Goal: Task Accomplishment & Management: Manage account settings

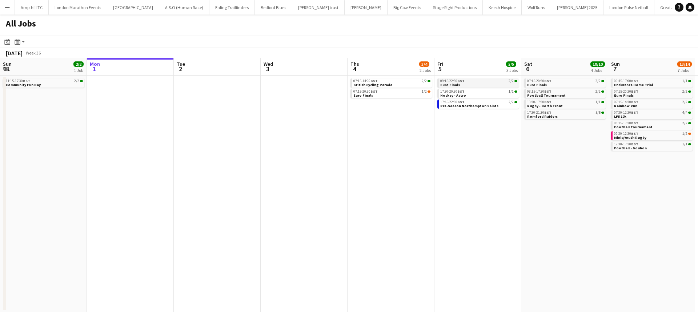
scroll to position [0, 247]
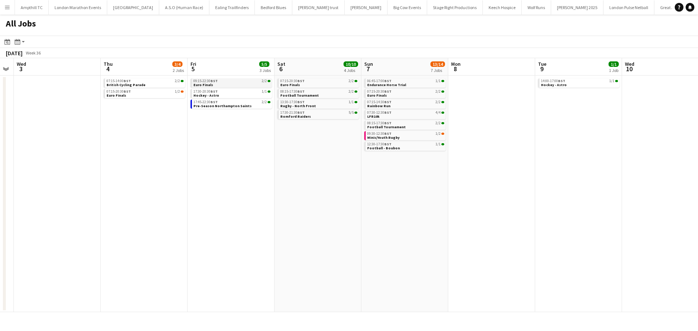
click at [239, 84] on link "09:15-22:30 BST 2/2 Euro Finals" at bounding box center [231, 82] width 77 height 8
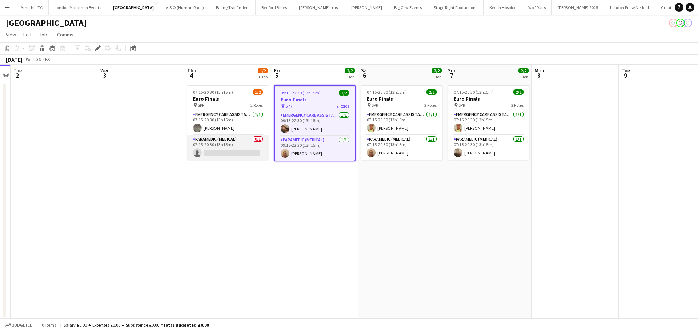
click at [222, 150] on app-card-role "Paramedic (Medical) 0/1 07:15-20:30 (13h15m) single-neutral-actions" at bounding box center [227, 147] width 81 height 25
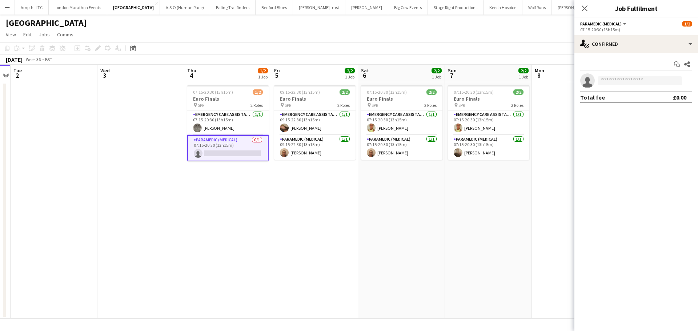
scroll to position [0, 250]
click at [639, 80] on input at bounding box center [639, 80] width 84 height 9
type input "*****"
click at [634, 90] on span "George Conlan" at bounding box center [624, 91] width 42 height 6
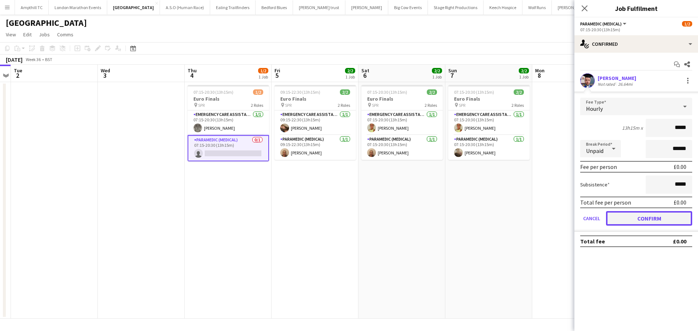
click at [639, 216] on button "Confirm" at bounding box center [649, 218] width 86 height 15
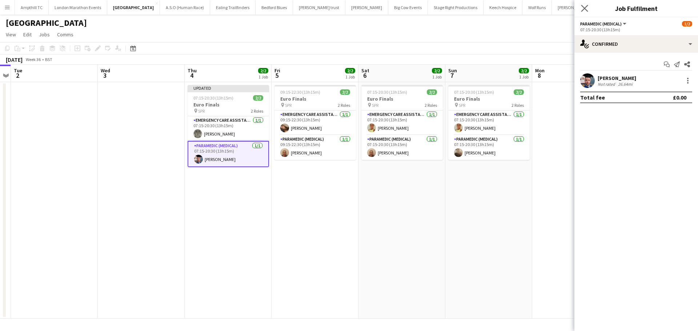
click at [580, 8] on app-icon "Close pop-in" at bounding box center [584, 8] width 11 height 11
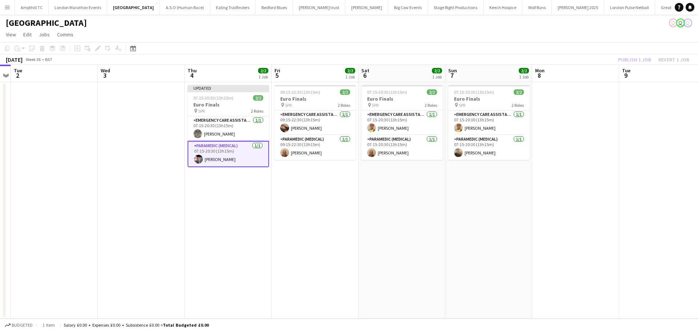
drag, startPoint x: 273, startPoint y: 195, endPoint x: 279, endPoint y: 190, distance: 7.6
click at [274, 195] on app-date-cell "09:15-22:30 (13h15m) 2/2 Euro Finals pin SPR 2 Roles Emergency Care Assistant (…" at bounding box center [314, 200] width 87 height 237
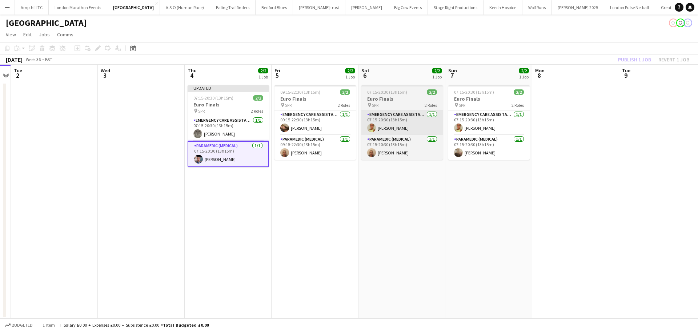
scroll to position [0, 249]
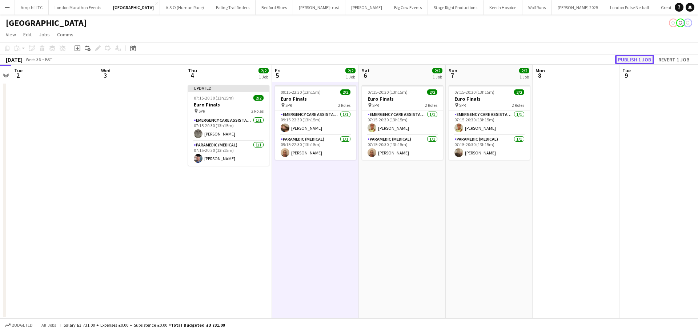
click at [624, 57] on button "Publish 1 job" at bounding box center [634, 59] width 39 height 9
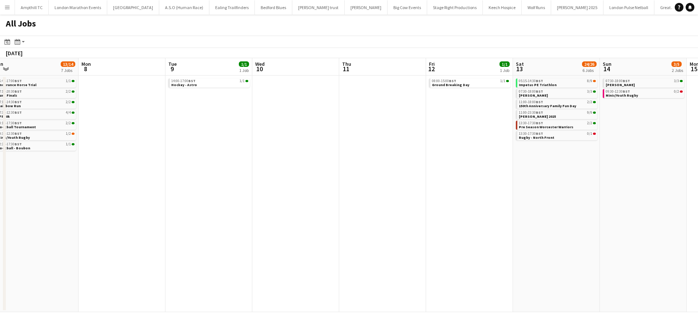
click at [84, 143] on app-calendar-viewport "Fri 5 5/5 3 Jobs Sat 6 10/10 4 Jobs Sun 7 13/14 7 Jobs Mon 8 Tue 9 1/1 1 Job We…" at bounding box center [349, 185] width 698 height 254
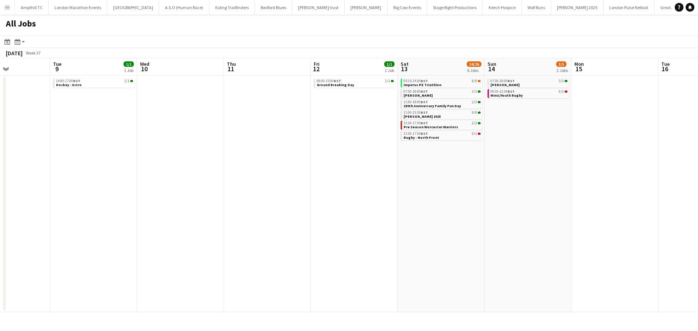
drag, startPoint x: 312, startPoint y: 137, endPoint x: 253, endPoint y: 135, distance: 59.3
click at [252, 137] on app-calendar-viewport "Fri 5 5/5 3 Jobs Sat 6 10/10 4 Jobs Sun 7 13/14 7 Jobs Mon 8 Tue 9 1/1 1 Job We…" at bounding box center [349, 185] width 698 height 254
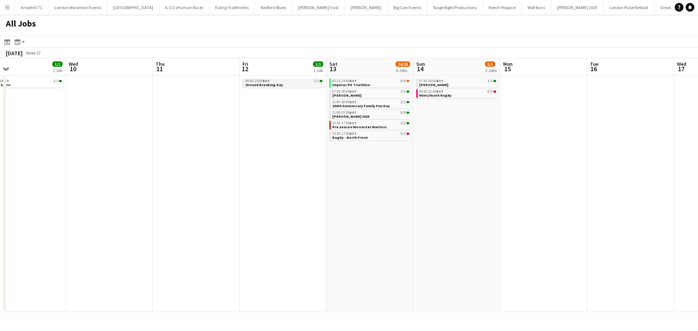
click at [290, 84] on link "08:00-15:00 BST 1/1 Ground Breaking Day" at bounding box center [283, 82] width 77 height 8
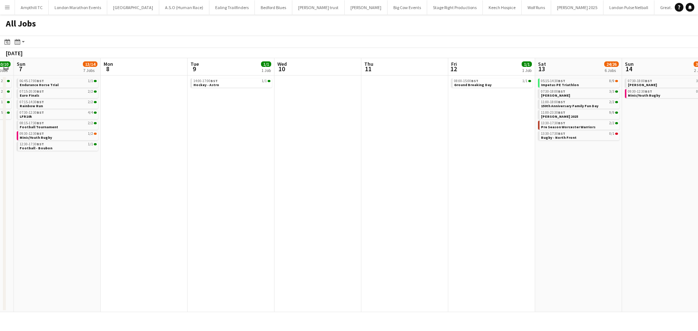
drag, startPoint x: 105, startPoint y: 125, endPoint x: 497, endPoint y: 140, distance: 392.0
click at [575, 125] on app-calendar-viewport "Fri 5 5/5 3 Jobs Sat 6 10/10 4 Jobs Sun 7 13/14 7 Jobs Mon 8 Tue 9 1/1 1 Job We…" at bounding box center [349, 185] width 698 height 254
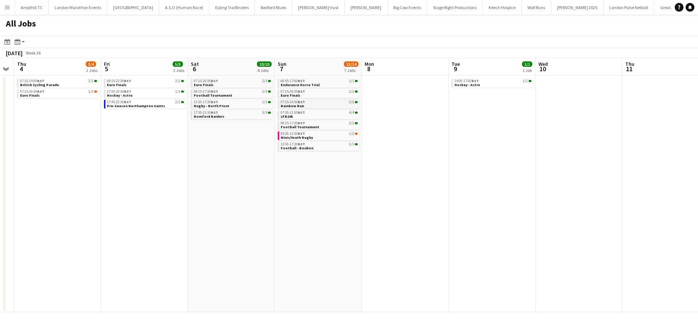
click at [316, 104] on link "07:15-14:30 BST 2/2 Rainbow Run" at bounding box center [319, 104] width 77 height 8
click at [319, 136] on link "09:30-12:30 BST 1/2 Minis/Youth Rugby" at bounding box center [319, 135] width 77 height 8
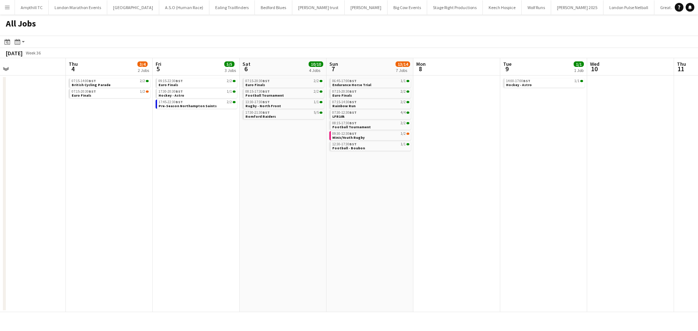
drag, startPoint x: 164, startPoint y: 148, endPoint x: 215, endPoint y: 154, distance: 52.4
click at [215, 154] on app-calendar-viewport "Mon 1 Tue 2 Wed 3 Thu 4 3/4 2 Jobs Fri 5 5/5 3 Jobs Sat 6 10/10 4 Jobs Sun 7 13…" at bounding box center [349, 185] width 698 height 254
click at [132, 97] on link "07:15-20:30 BST 1/2 Euro Finals" at bounding box center [110, 93] width 77 height 8
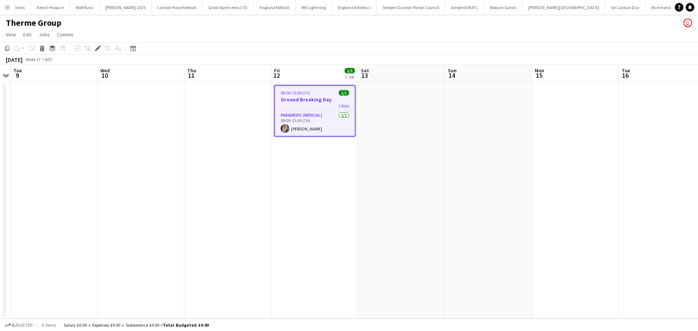
scroll to position [0, 469]
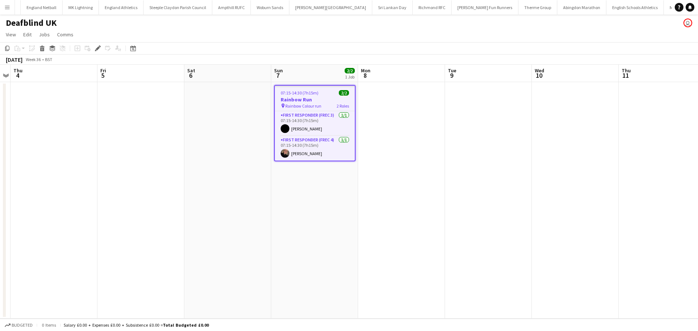
scroll to position [0, 685]
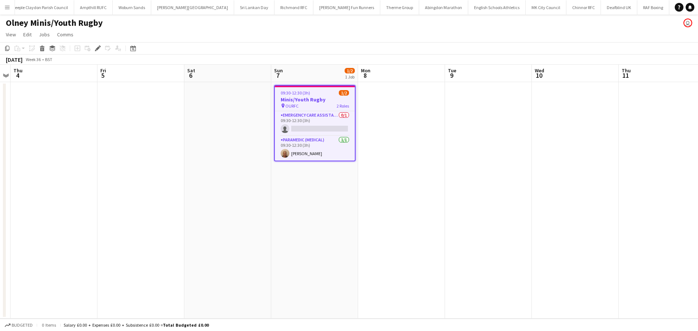
scroll to position [0, 872]
drag, startPoint x: 299, startPoint y: 128, endPoint x: 326, endPoint y: 121, distance: 27.8
click at [299, 128] on app-card-role "Emergency Care Assistant (Medical) 0/1 09:30-12:30 (3h) single-neutral-actions" at bounding box center [315, 123] width 80 height 25
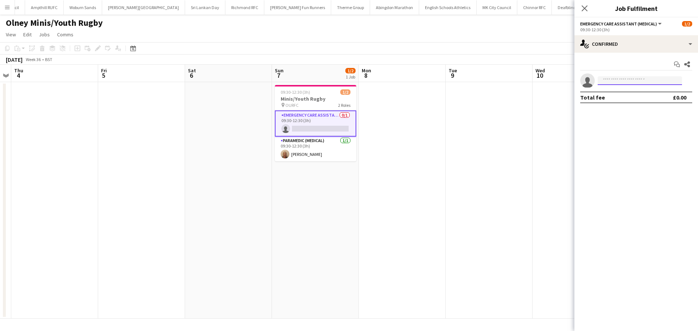
click at [620, 84] on input at bounding box center [639, 80] width 84 height 9
type input "****"
click at [628, 95] on span "neil.podbransky@gmail.com" at bounding box center [639, 97] width 73 height 6
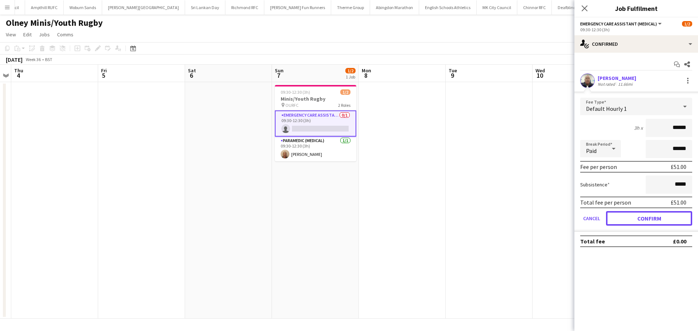
click at [657, 215] on button "Confirm" at bounding box center [649, 218] width 86 height 15
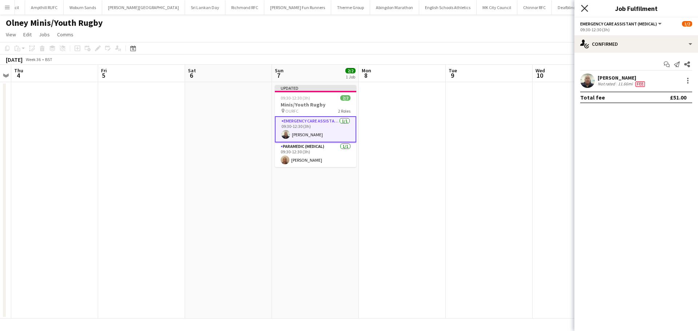
click at [586, 10] on icon at bounding box center [584, 8] width 7 height 7
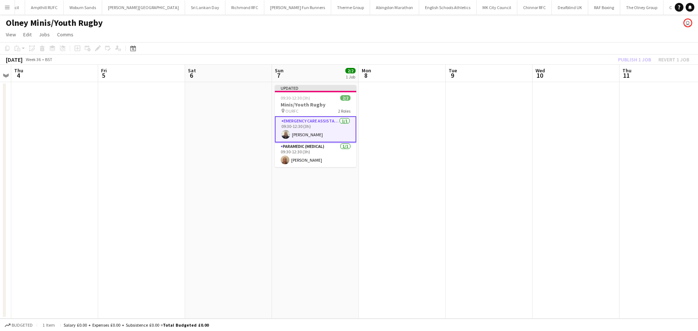
drag, startPoint x: 507, startPoint y: 118, endPoint x: 610, endPoint y: 77, distance: 110.9
click at [508, 118] on app-calendar-viewport "Mon 1 Tue 2 Wed 3 Thu 4 Fri 5 Sat 6 Sun 7 2/2 1 Job Mon 8 Tue 9 Wed 10 Thu 11 F…" at bounding box center [349, 192] width 698 height 254
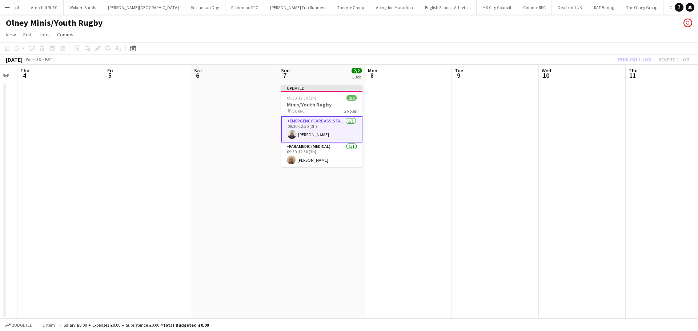
click at [627, 61] on div "Publish 1 job Revert 1 job" at bounding box center [653, 59] width 89 height 9
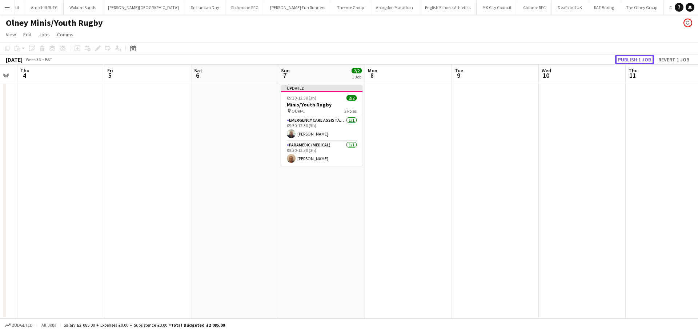
click at [627, 61] on button "Publish 1 job" at bounding box center [634, 59] width 39 height 9
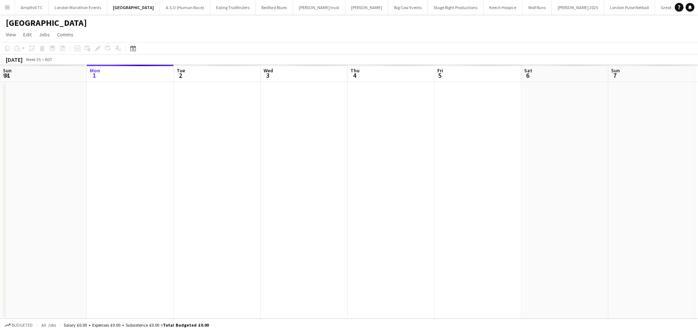
scroll to position [0, 250]
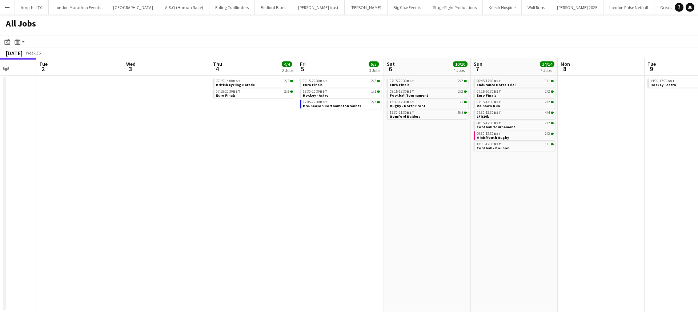
scroll to position [0, 316]
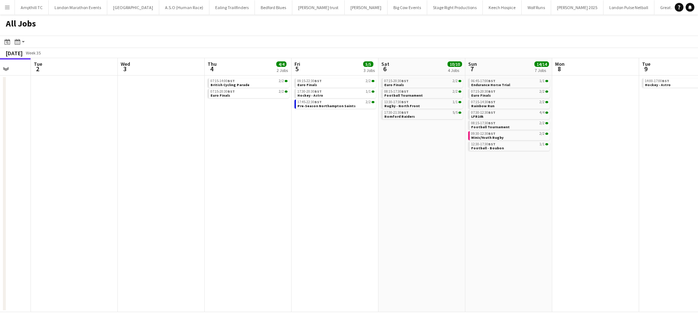
drag, startPoint x: 399, startPoint y: 172, endPoint x: 257, endPoint y: 181, distance: 143.1
click at [257, 181] on app-calendar-viewport "Fri 29 Sat 30 14/14 3 Jobs Sun 31 2/2 1 Job Mon 1 Tue 2 Wed 3 Thu 4 4/4 2 Jobs …" at bounding box center [349, 185] width 698 height 254
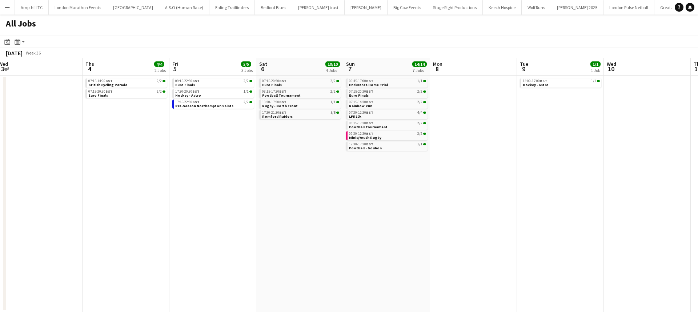
drag, startPoint x: 520, startPoint y: 201, endPoint x: 399, endPoint y: 190, distance: 121.6
click at [399, 190] on app-calendar-viewport "Sun 31 2/2 1 Job Mon 1 Tue 2 Wed 3 Thu 4 4/4 2 Jobs Fri 5 5/5 3 Jobs Sat 6 10/1…" at bounding box center [349, 185] width 698 height 254
click at [134, 87] on app-brief-job-card "07:15-14:00 BST 2/2 British Cycling Parade" at bounding box center [126, 82] width 81 height 9
click at [132, 83] on link "07:15-14:00 BST 2/2 British Cycling Parade" at bounding box center [127, 82] width 77 height 8
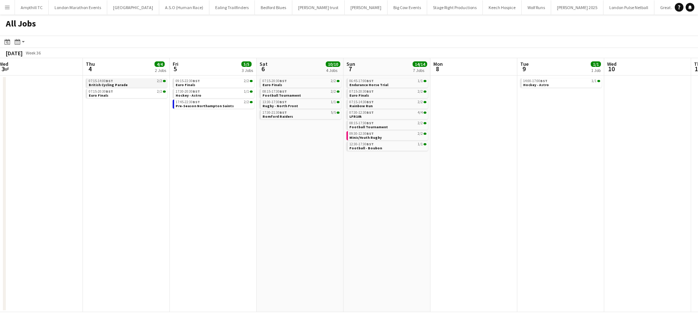
click at [136, 86] on link "07:15-14:00 BST 2/2 British Cycling Parade" at bounding box center [127, 82] width 77 height 8
click at [199, 96] on link "17:30-20:30 BST 1/1 Hockey - Astro" at bounding box center [214, 93] width 77 height 8
click at [136, 94] on link "07:15-20:30 BST 2/2 Euro Finals" at bounding box center [127, 93] width 77 height 8
click at [147, 93] on link "07:15-20:30 BST 2/2 Euro Finals" at bounding box center [127, 93] width 77 height 8
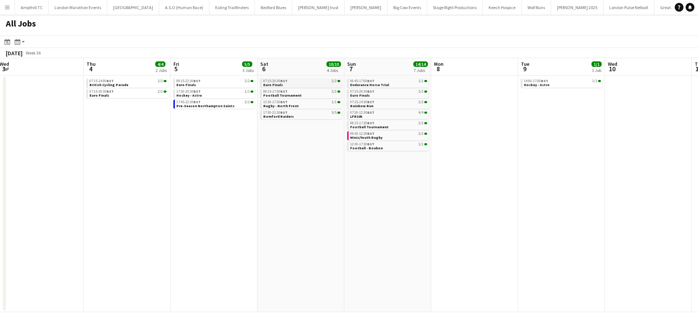
click at [295, 82] on link "07:15-20:30 BST 2/2 Euro Finals" at bounding box center [301, 82] width 77 height 8
click at [240, 105] on link "17:45-22:30 BST 2/2 Pre-Season Northampton Saints" at bounding box center [215, 104] width 77 height 8
click at [689, 6] on icon at bounding box center [690, 7] width 4 height 4
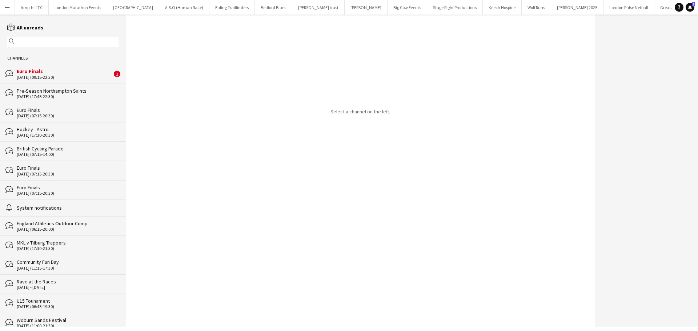
click at [37, 73] on div "Euro Finals" at bounding box center [64, 71] width 95 height 7
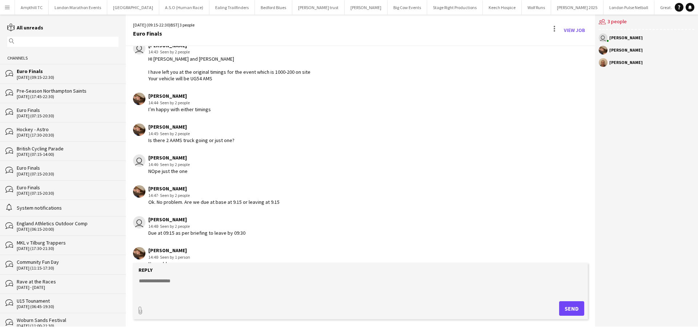
scroll to position [67, 0]
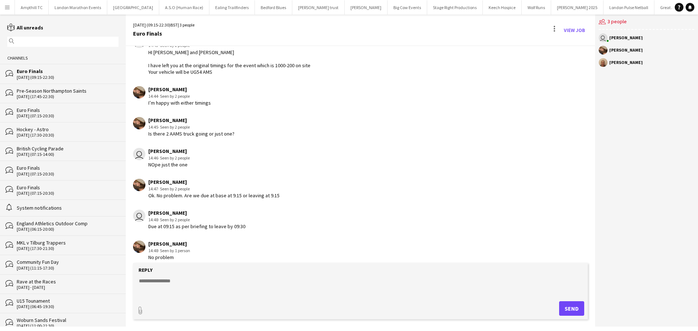
click at [68, 94] on div "Pre-Season Northampton Saints" at bounding box center [68, 91] width 102 height 7
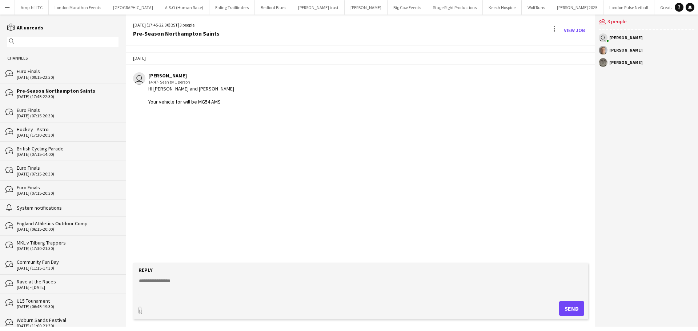
click at [67, 118] on div "bubbles Euro Finals 04-09-2025 (07:15-20:30)" at bounding box center [63, 112] width 126 height 19
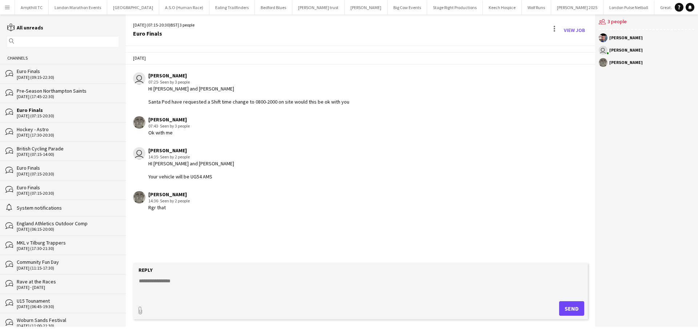
click at [68, 133] on div "Hockey - Astro 05-09-2025 (17:30-20:30)" at bounding box center [68, 132] width 102 height 12
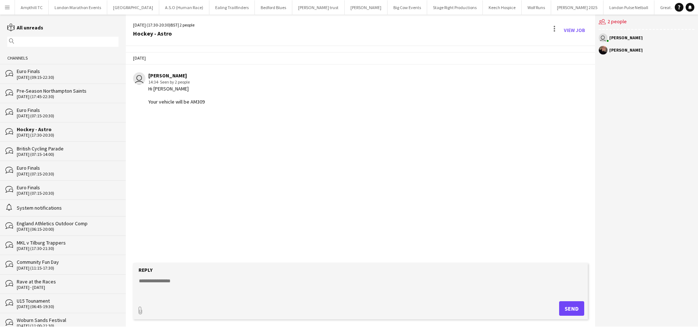
click at [6, 4] on app-icon "Menu" at bounding box center [7, 7] width 6 height 6
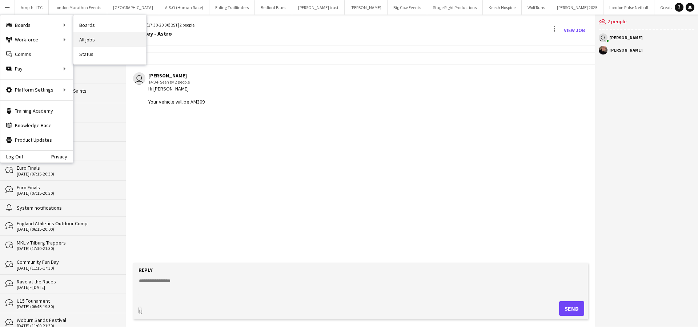
click at [88, 41] on link "All jobs" at bounding box center [109, 39] width 73 height 15
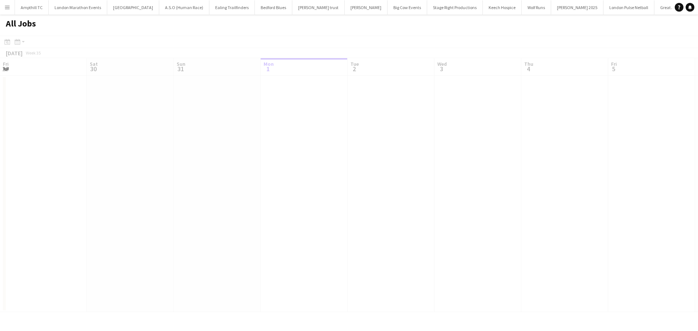
scroll to position [0, 174]
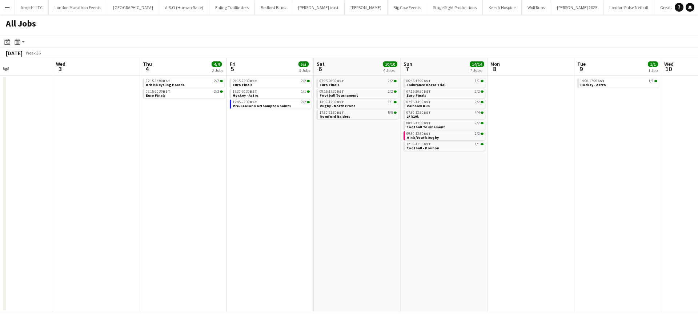
drag, startPoint x: 506, startPoint y: 152, endPoint x: 302, endPoint y: 149, distance: 203.9
click at [303, 152] on app-calendar-viewport "Sun 31 2/2 1 Job Mon 1 Tue 2 Wed 3 Thu 4 4/4 2 Jobs Fri 5 5/5 3 Jobs Sat 6 10/1…" at bounding box center [349, 185] width 698 height 254
click at [272, 104] on span "Pre-Season Northampton Saints" at bounding box center [260, 106] width 58 height 5
click at [263, 102] on div "17:45-22:30 BST 2/2" at bounding box center [269, 102] width 77 height 4
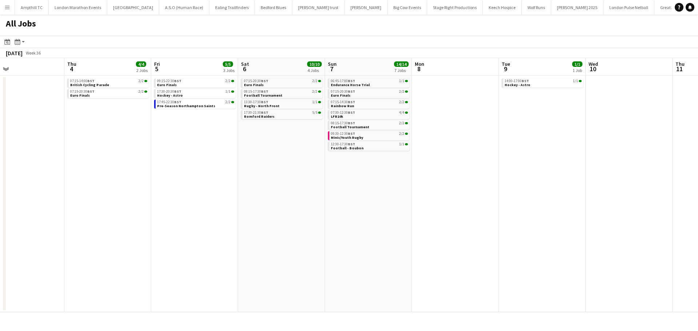
drag, startPoint x: 354, startPoint y: 145, endPoint x: 289, endPoint y: 154, distance: 65.6
click at [289, 154] on app-calendar-viewport "Sun 31 2/2 1 Job Mon 1 Tue 2 Wed 3 Thu 4 4/4 2 Jobs Fri 5 5/5 3 Jobs Sat 6 10/1…" at bounding box center [349, 185] width 698 height 254
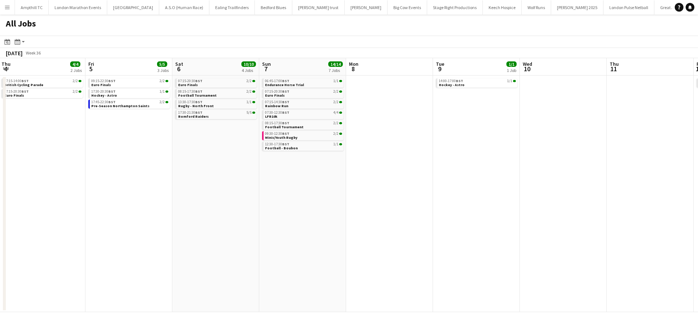
drag, startPoint x: 431, startPoint y: 133, endPoint x: 378, endPoint y: 140, distance: 53.9
click at [380, 140] on app-calendar-viewport "Sun 31 2/2 1 Job Mon 1 Tue 2 Wed 3 Thu 4 4/4 2 Jobs Fri 5 5/5 3 Jobs Sat 6 10/1…" at bounding box center [349, 185] width 698 height 254
click at [314, 106] on link "07:15-14:30 BST 2/2 Rainbow Run" at bounding box center [301, 104] width 77 height 8
click at [309, 114] on div "07:30-12:30 BST 4/4" at bounding box center [301, 113] width 77 height 4
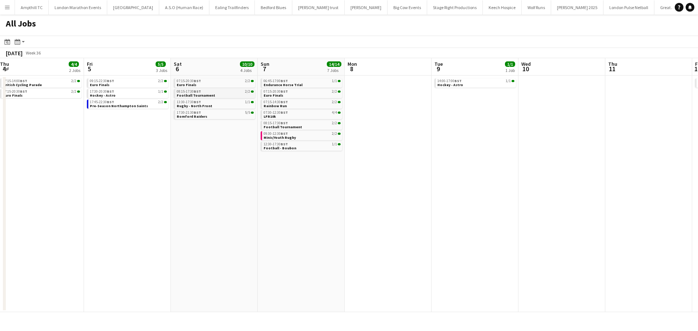
click at [217, 91] on div "08:15-17:30 BST 2/2" at bounding box center [215, 92] width 77 height 4
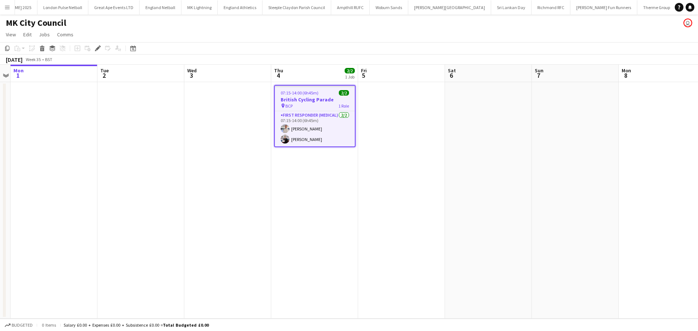
scroll to position [0, 615]
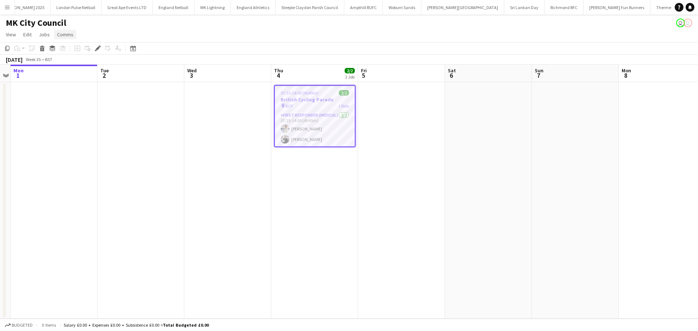
scroll to position [0, 615]
click at [71, 36] on span "Comms" at bounding box center [65, 34] width 16 height 7
click at [72, 62] on span "Create chat" at bounding box center [72, 65] width 25 height 7
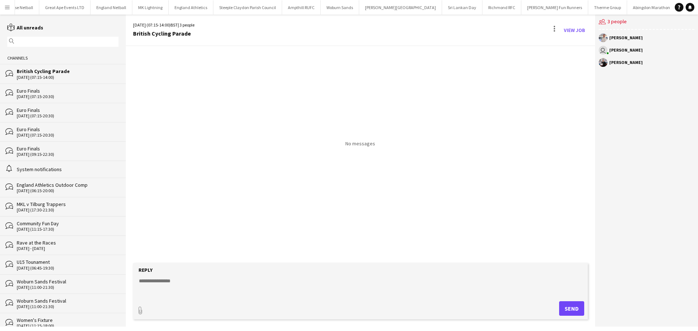
click at [197, 287] on textarea at bounding box center [361, 286] width 447 height 19
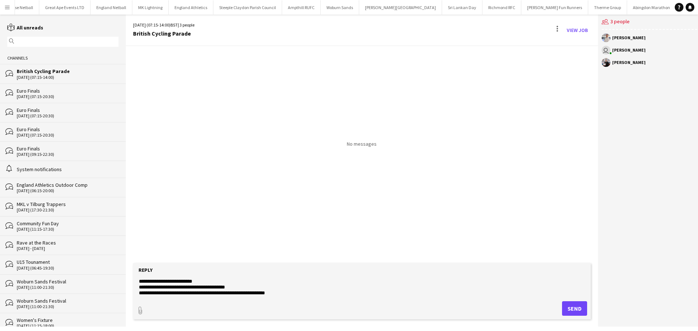
scroll to position [17, 0]
click at [208, 280] on textarea "**********" at bounding box center [361, 286] width 447 height 19
type textarea "**********"
click at [576, 307] on button "Send" at bounding box center [574, 308] width 25 height 15
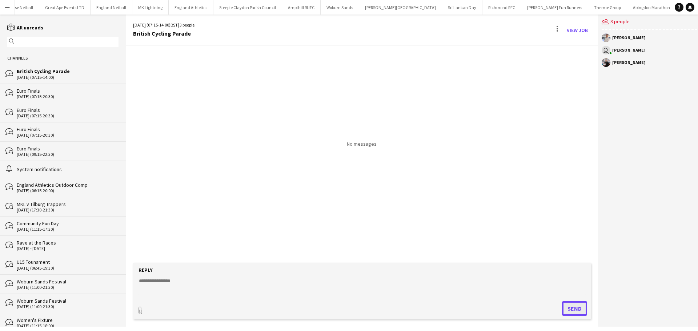
scroll to position [0, 0]
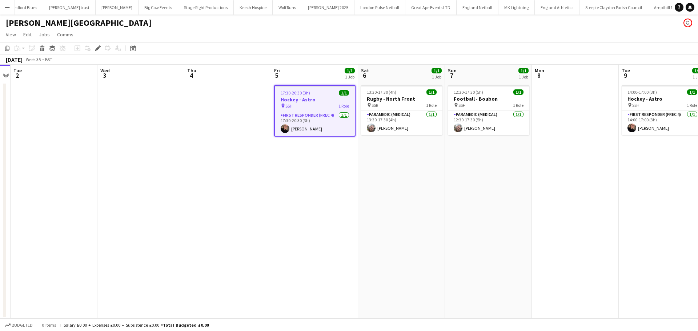
scroll to position [0, 286]
click at [321, 102] on h3 "Hockey - Astro" at bounding box center [315, 99] width 80 height 7
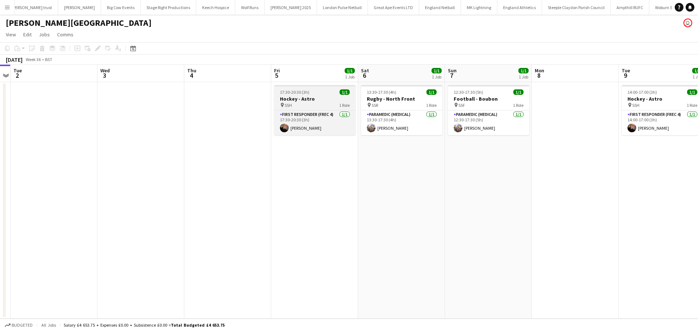
click at [314, 102] on h3 "Hockey - Astro" at bounding box center [314, 99] width 81 height 7
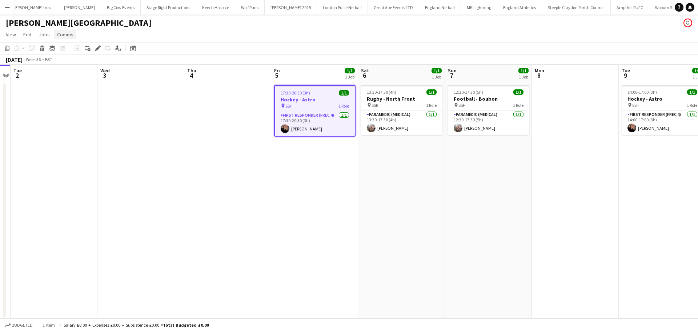
click at [69, 35] on span "Comms" at bounding box center [65, 34] width 16 height 7
click at [81, 68] on span "Create chat" at bounding box center [72, 65] width 25 height 7
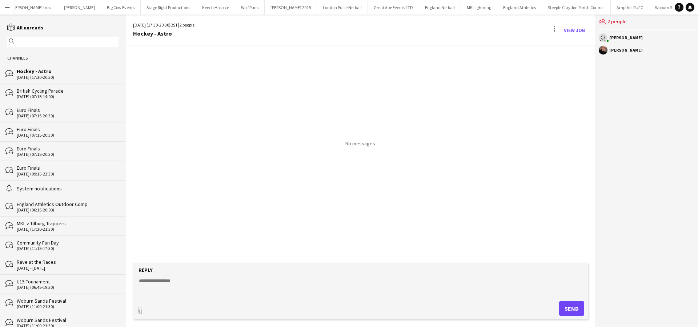
click at [282, 270] on div "Reply" at bounding box center [360, 270] width 447 height 7
click at [259, 287] on textarea at bounding box center [361, 286] width 447 height 19
type textarea "**********"
click at [568, 306] on button "Send" at bounding box center [571, 308] width 25 height 15
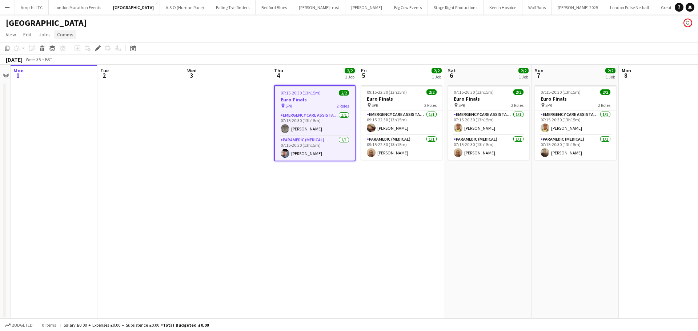
click at [72, 38] on link "Comms" at bounding box center [65, 34] width 22 height 9
click at [86, 66] on link "Create chat" at bounding box center [84, 65] width 60 height 15
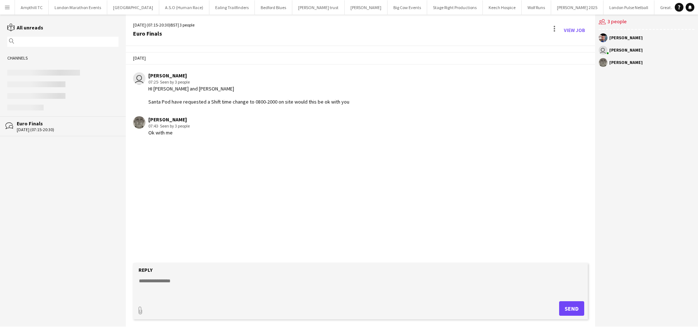
drag, startPoint x: 211, startPoint y: 284, endPoint x: 210, endPoint y: 288, distance: 4.3
click at [209, 284] on textarea at bounding box center [361, 286] width 447 height 19
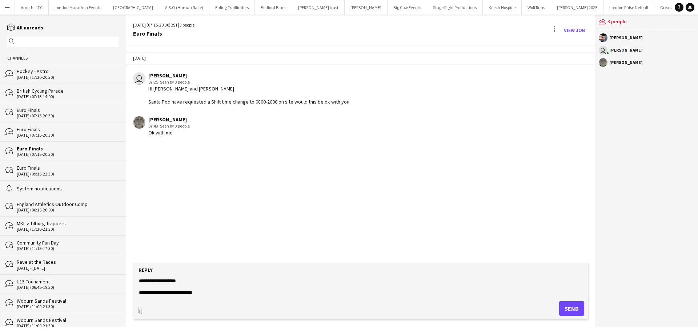
type textarea "**********"
click at [567, 305] on button "Send" at bounding box center [571, 308] width 25 height 15
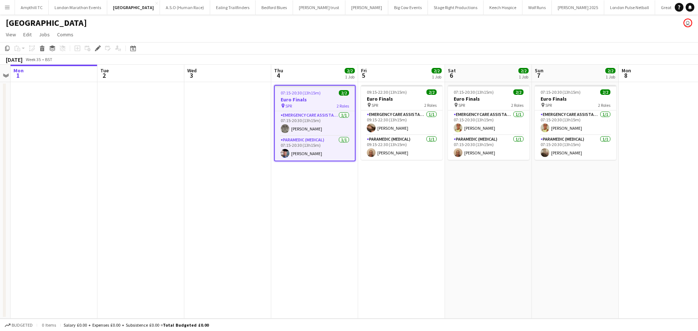
click at [313, 93] on span "07:15-20:30 (13h15m)" at bounding box center [301, 92] width 40 height 5
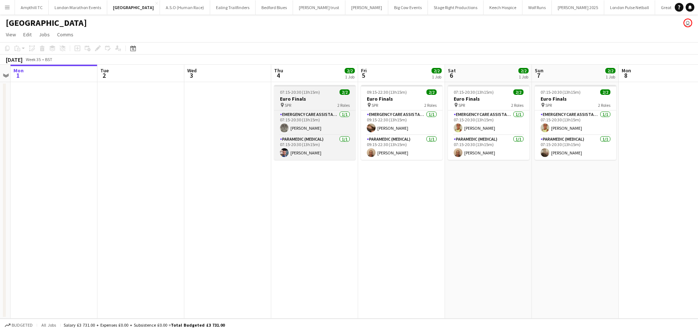
click at [288, 106] on span "SPR" at bounding box center [288, 104] width 7 height 5
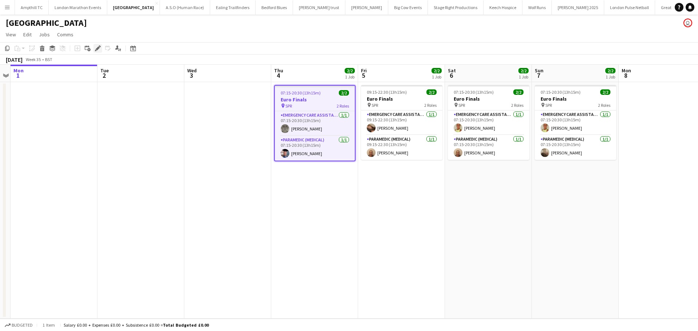
click at [96, 48] on icon "Edit" at bounding box center [98, 48] width 6 height 6
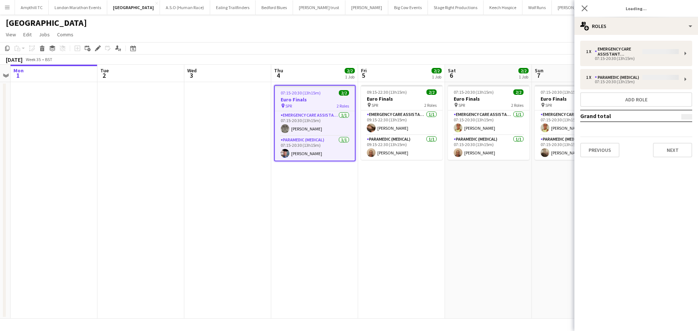
type input "**********"
click at [662, 154] on button "Next" at bounding box center [672, 150] width 39 height 15
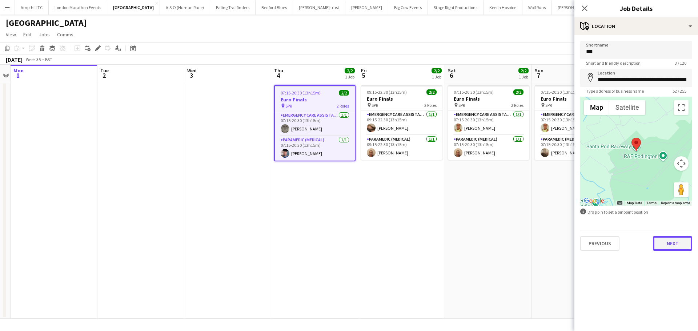
click at [672, 237] on button "Next" at bounding box center [672, 243] width 39 height 15
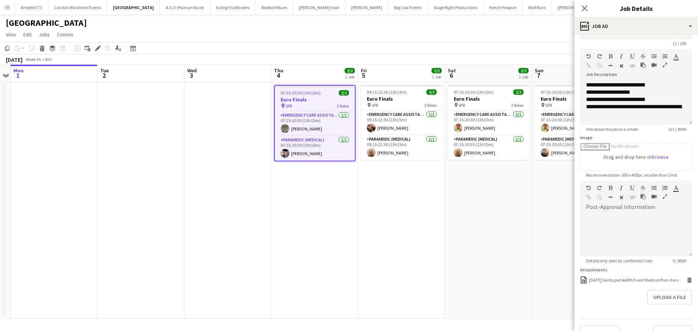
scroll to position [38, 0]
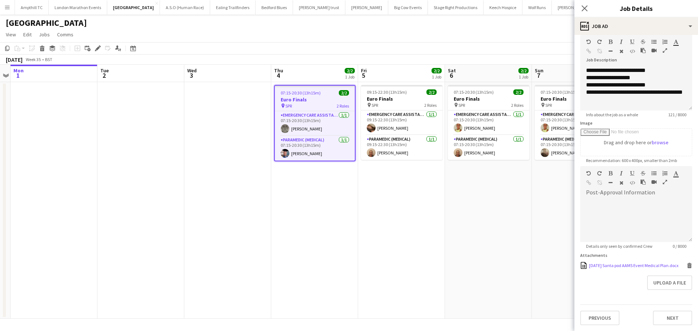
click at [687, 265] on icon at bounding box center [689, 266] width 4 height 3
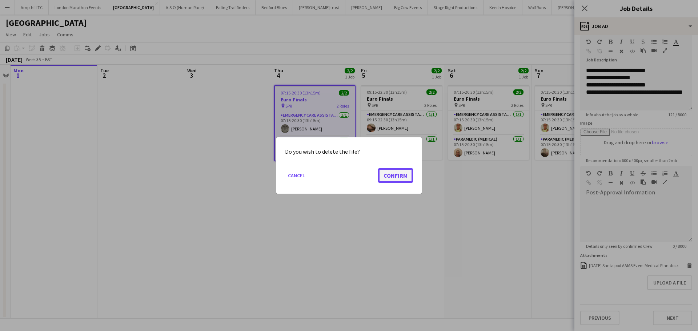
click at [388, 175] on button "Confirm" at bounding box center [395, 175] width 35 height 15
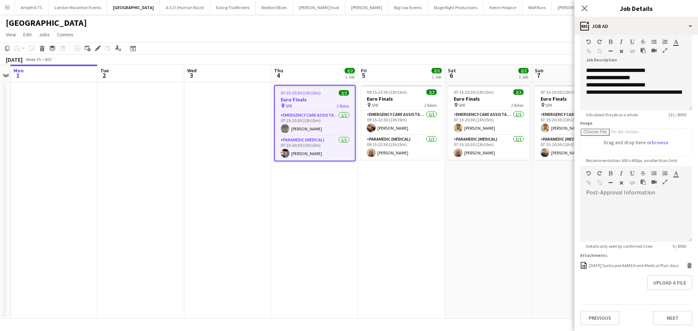
scroll to position [28, 0]
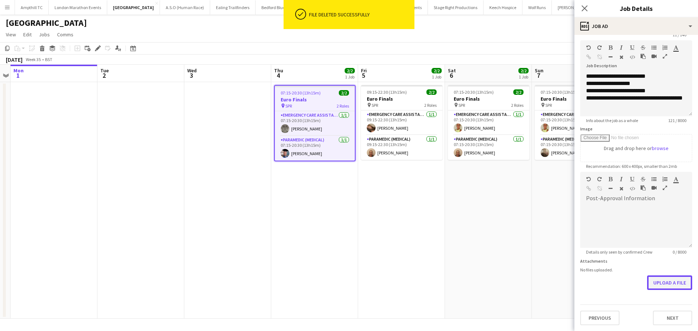
click at [661, 284] on button "Upload a file" at bounding box center [669, 282] width 45 height 15
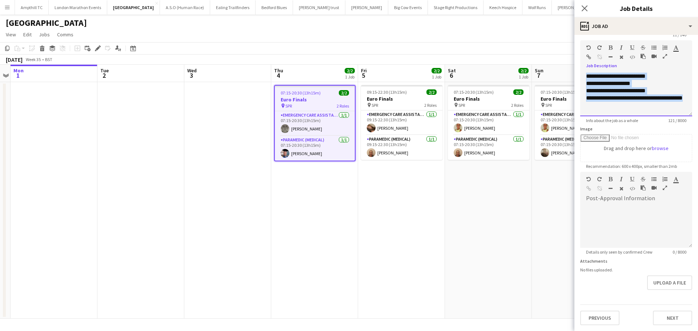
drag, startPoint x: 630, startPoint y: 106, endPoint x: 572, endPoint y: 71, distance: 68.4
click at [572, 71] on body "Menu Boards Boards Boards All jobs Status Workforce Workforce My Workforce Recr…" at bounding box center [349, 165] width 698 height 331
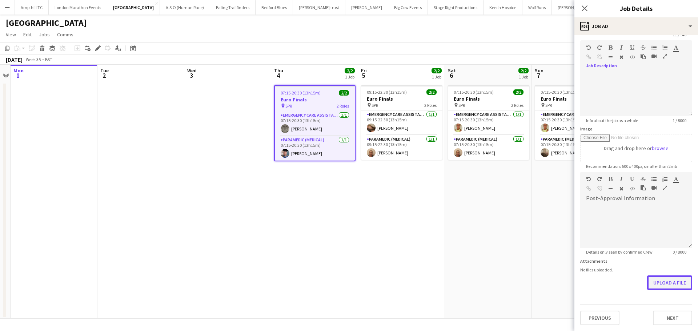
click at [665, 284] on button "Upload a file" at bounding box center [669, 282] width 45 height 15
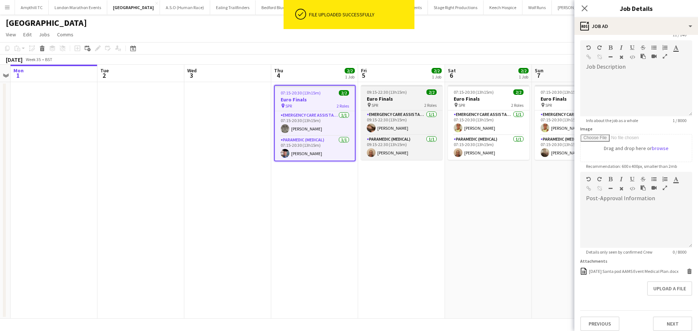
click at [396, 93] on span "09:15-22:30 (13h15m)" at bounding box center [387, 91] width 40 height 5
type input "**********"
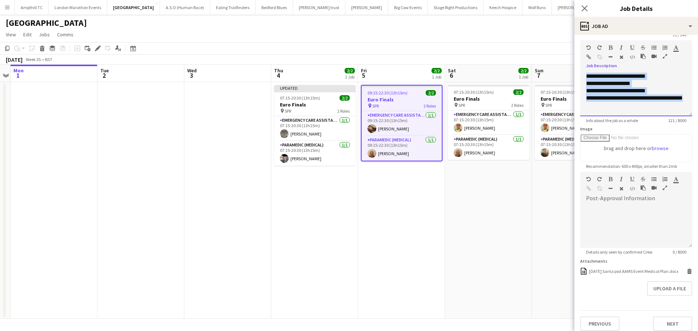
drag, startPoint x: 634, startPoint y: 109, endPoint x: 580, endPoint y: 73, distance: 65.3
click at [580, 73] on form "**********" at bounding box center [636, 171] width 124 height 319
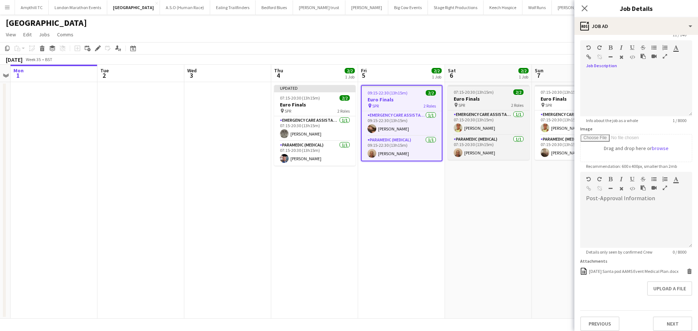
click at [497, 95] on app-job-card "07:15-20:30 (13h15m) 2/2 Euro Finals pin SPR 2 Roles Emergency Care Assistant (…" at bounding box center [488, 122] width 81 height 75
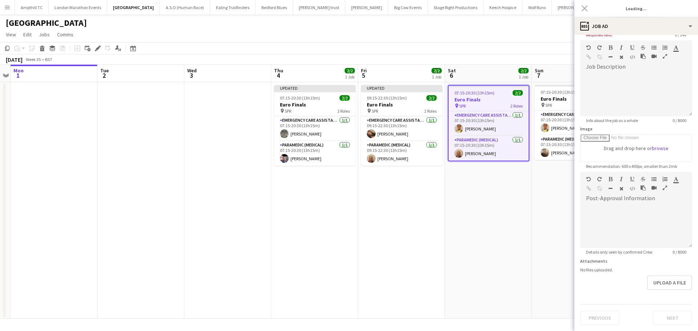
type input "**********"
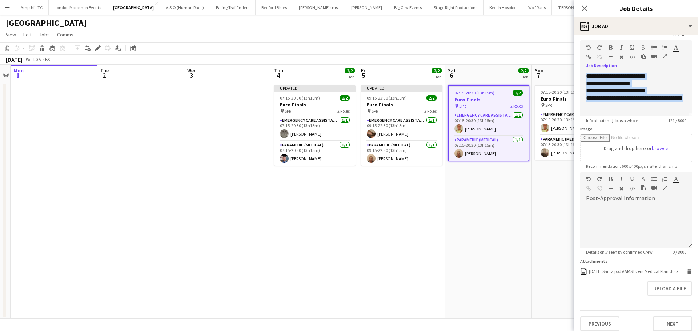
drag, startPoint x: 627, startPoint y: 108, endPoint x: 576, endPoint y: 64, distance: 67.5
click at [576, 64] on form "**********" at bounding box center [636, 171] width 124 height 319
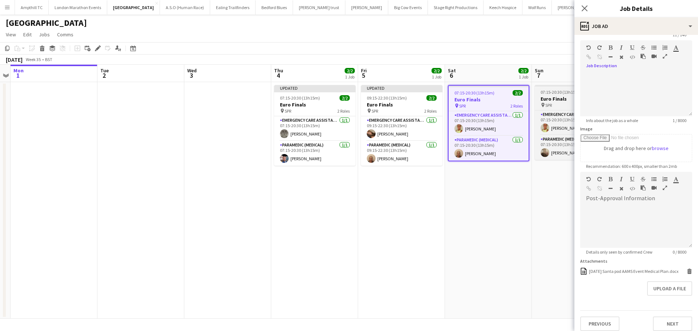
click at [563, 106] on div "pin SPR 2 Roles" at bounding box center [575, 105] width 81 height 6
type input "**********"
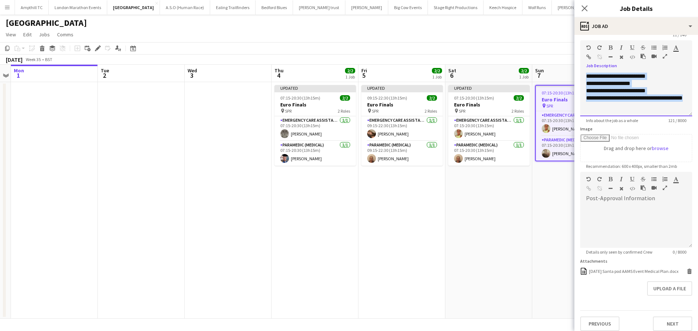
drag, startPoint x: 602, startPoint y: 108, endPoint x: 570, endPoint y: 63, distance: 54.5
click at [572, 65] on body "Menu Boards Boards Boards All jobs Status Workforce Workforce My Workforce Recr…" at bounding box center [349, 165] width 698 height 331
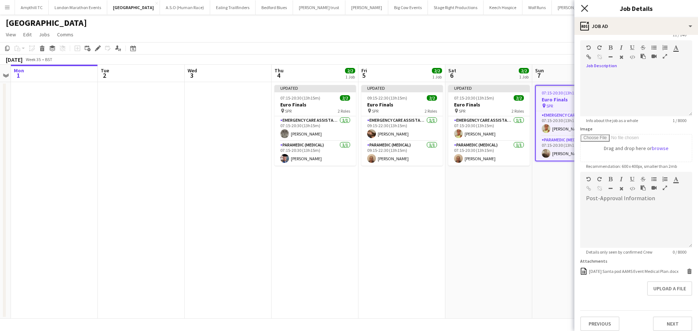
click at [586, 9] on icon "Close pop-in" at bounding box center [584, 8] width 7 height 7
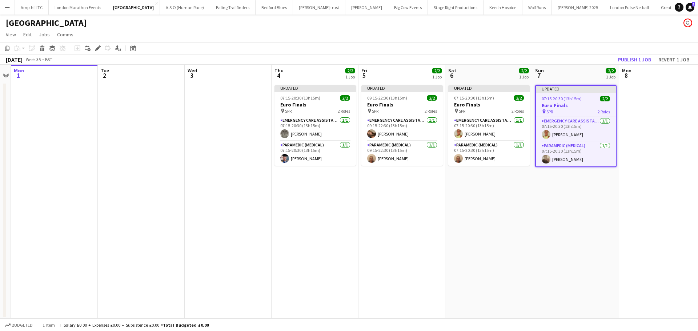
drag, startPoint x: 593, startPoint y: 181, endPoint x: 640, endPoint y: 104, distance: 91.2
click at [593, 181] on app-date-cell "Updated 07:15-20:30 (13h15m) 2/2 Euro Finals pin SPR 2 Roles Emergency Care Ass…" at bounding box center [575, 200] width 87 height 237
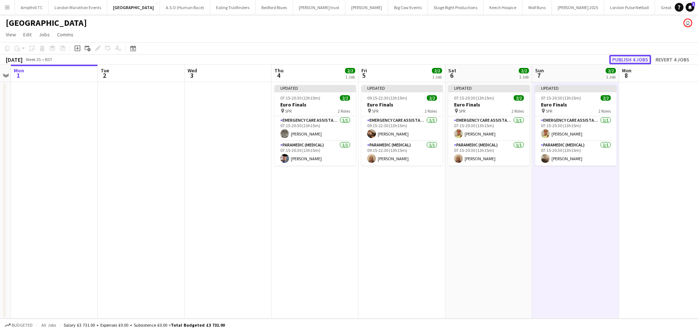
click at [636, 56] on button "Publish 4 jobs" at bounding box center [630, 59] width 42 height 9
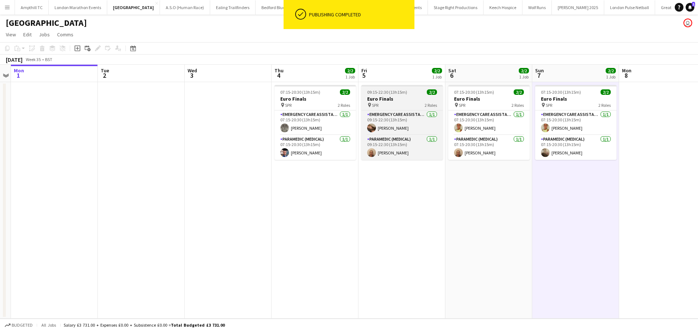
click at [385, 101] on h3 "Euro Finals" at bounding box center [401, 99] width 81 height 7
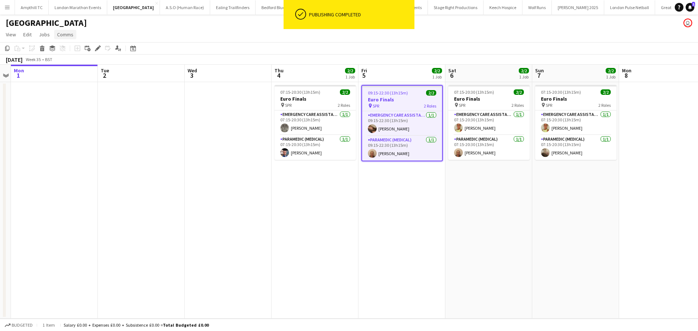
click at [68, 36] on span "Comms" at bounding box center [65, 34] width 16 height 7
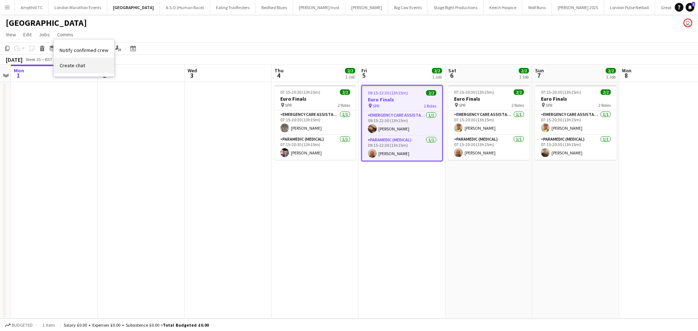
click at [88, 69] on link "Create chat" at bounding box center [84, 65] width 60 height 15
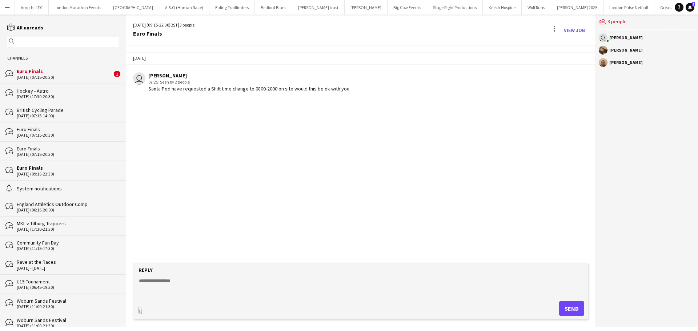
click at [184, 271] on div "Reply" at bounding box center [360, 270] width 447 height 7
click at [168, 292] on textarea at bounding box center [361, 286] width 447 height 19
click at [162, 279] on textarea at bounding box center [361, 286] width 447 height 19
click at [192, 294] on textarea "**********" at bounding box center [361, 286] width 447 height 19
click at [193, 293] on textarea "**********" at bounding box center [361, 286] width 447 height 19
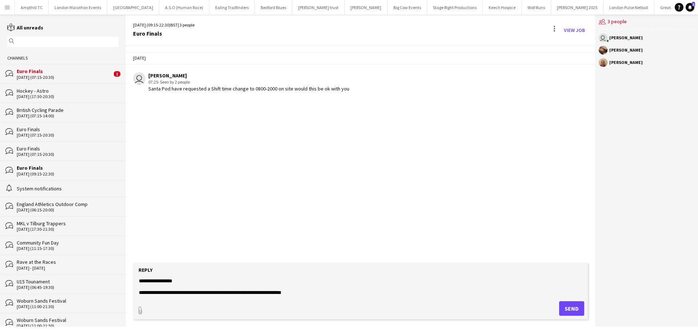
click at [191, 293] on textarea "**********" at bounding box center [361, 286] width 447 height 19
click at [312, 295] on textarea "**********" at bounding box center [361, 286] width 447 height 19
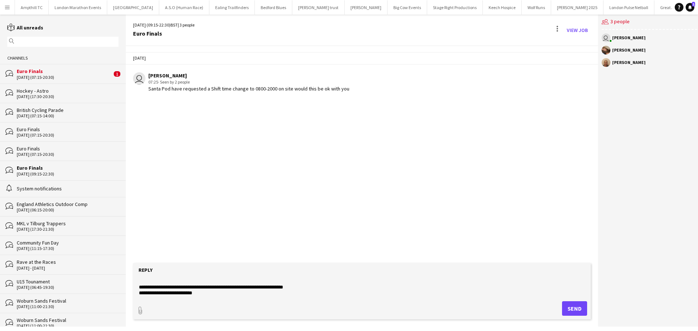
type textarea "**********"
click at [570, 306] on button "Send" at bounding box center [574, 308] width 25 height 15
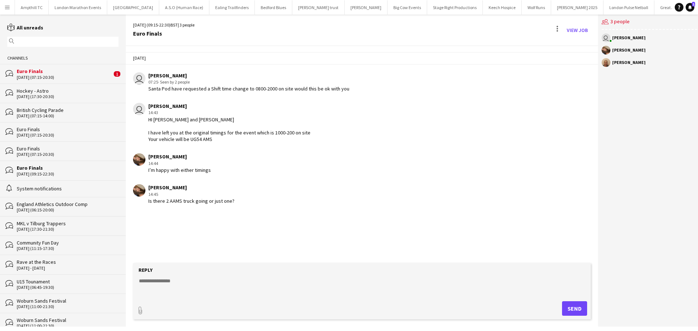
click at [167, 287] on textarea at bounding box center [361, 286] width 447 height 19
type textarea "**********"
click at [579, 307] on button "Send" at bounding box center [574, 308] width 25 height 15
click at [37, 68] on div "Euro Finals" at bounding box center [64, 71] width 95 height 7
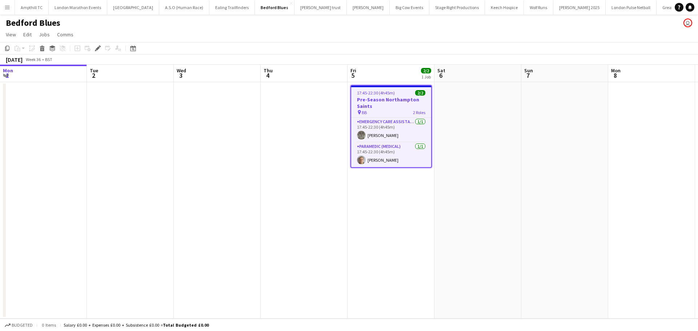
scroll to position [0, 250]
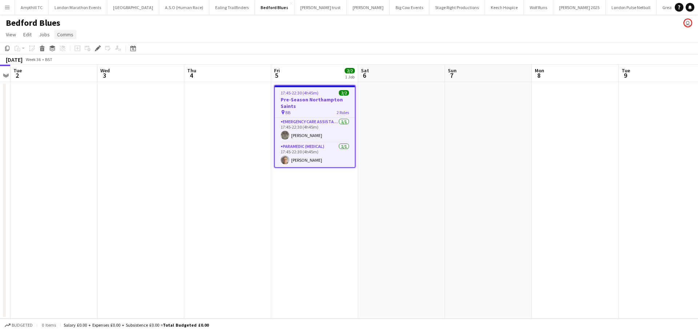
click at [64, 35] on span "Comms" at bounding box center [65, 34] width 16 height 7
click at [82, 64] on span "Create chat" at bounding box center [72, 65] width 25 height 7
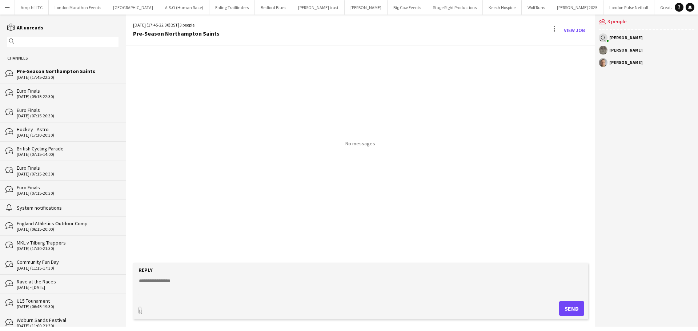
click at [205, 291] on textarea at bounding box center [361, 286] width 447 height 19
type textarea "**********"
click at [566, 308] on button "Send" at bounding box center [571, 308] width 25 height 15
click at [70, 88] on div "Euro Finals" at bounding box center [64, 91] width 95 height 7
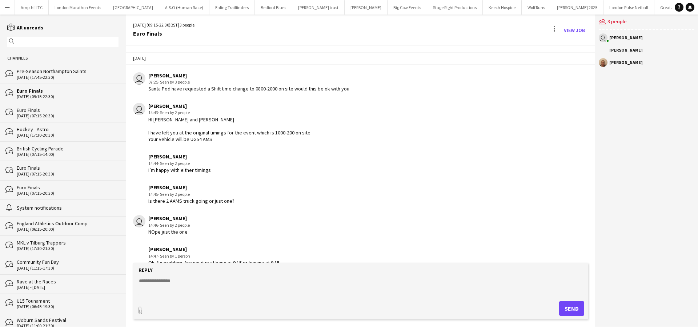
scroll to position [12, 0]
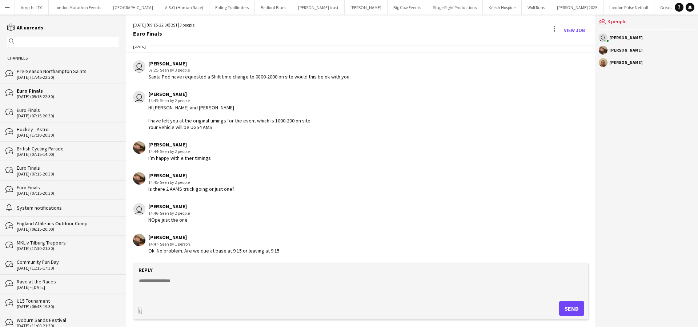
click at [207, 277] on form "Reply paperclip Send" at bounding box center [360, 291] width 455 height 56
click at [187, 269] on div "Reply" at bounding box center [360, 270] width 447 height 7
click at [178, 285] on textarea at bounding box center [361, 286] width 447 height 19
type textarea "**********"
click at [568, 309] on button "Send" at bounding box center [571, 308] width 25 height 15
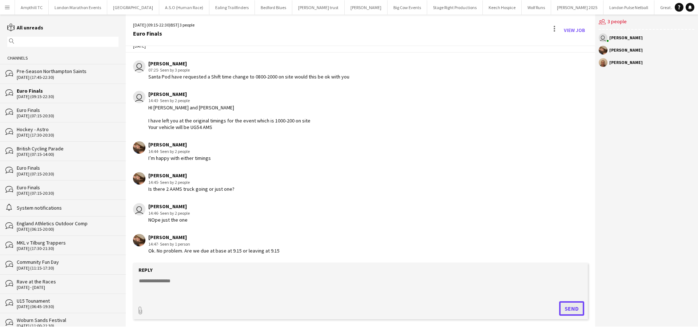
scroll to position [43, 0]
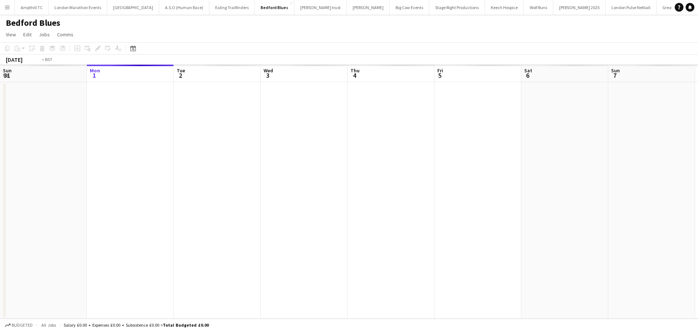
scroll to position [0, 250]
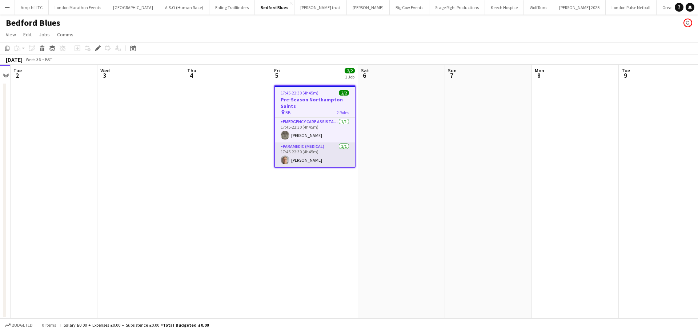
click at [308, 152] on app-card-role "Paramedic (Medical) [DATE] 17:45-22:30 (4h45m) [PERSON_NAME]" at bounding box center [315, 154] width 80 height 25
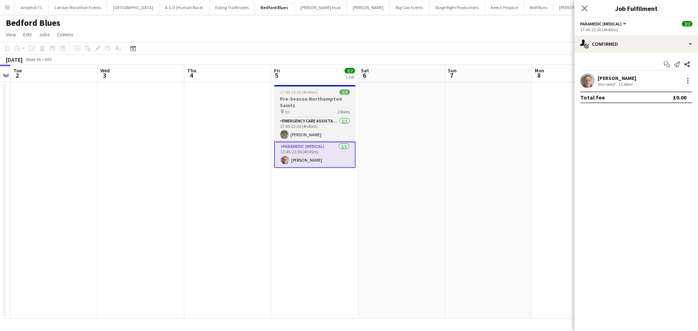
click at [313, 106] on h3 "Pre-Season Northampton Saints" at bounding box center [314, 102] width 81 height 13
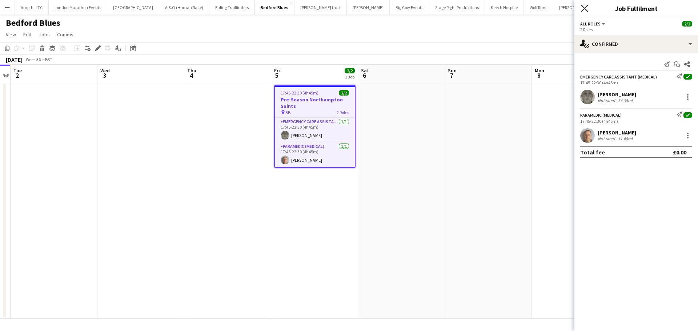
click at [585, 7] on icon at bounding box center [584, 8] width 7 height 7
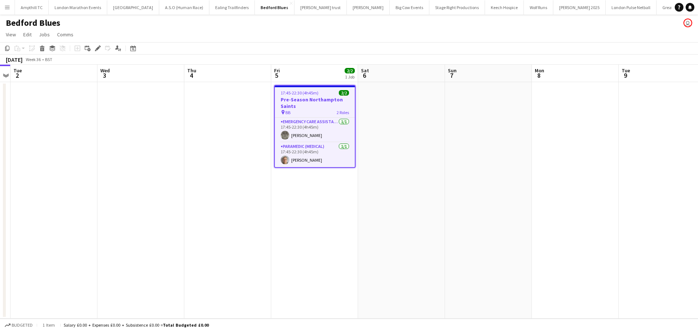
click at [306, 104] on h3 "Pre-Season Northampton Saints" at bounding box center [315, 102] width 80 height 13
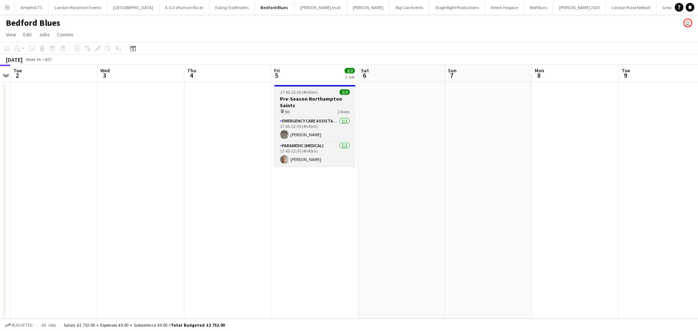
click at [297, 98] on h3 "Pre-Season Northampton Saints" at bounding box center [314, 102] width 81 height 13
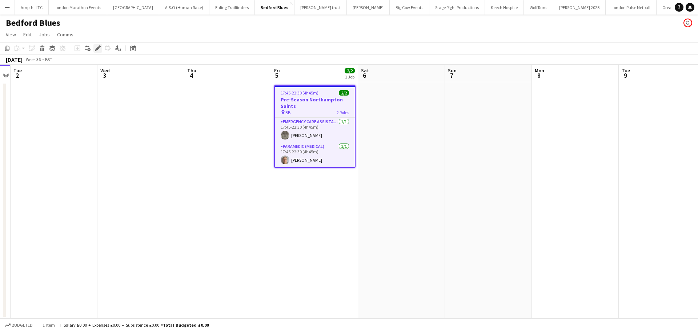
click at [95, 50] on icon at bounding box center [96, 50] width 2 height 2
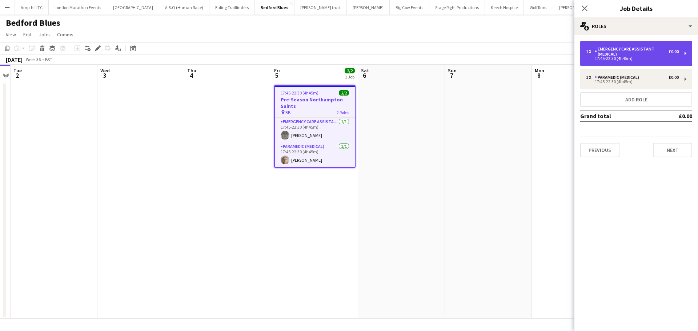
click at [683, 60] on div "1 x Emergency Care Assistant (Medical) £0.00 17:45-22:30 (4h45m)" at bounding box center [636, 53] width 112 height 25
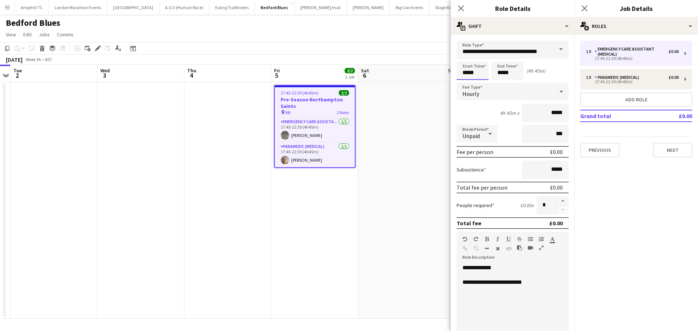
click at [478, 74] on input "*****" at bounding box center [472, 71] width 32 height 18
type input "*****"
click at [477, 83] on div at bounding box center [479, 83] width 15 height 7
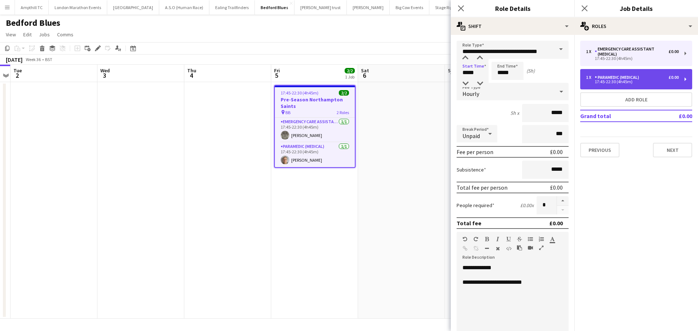
click at [609, 81] on div "17:45-22:30 (4h45m)" at bounding box center [632, 82] width 93 height 4
type input "**********"
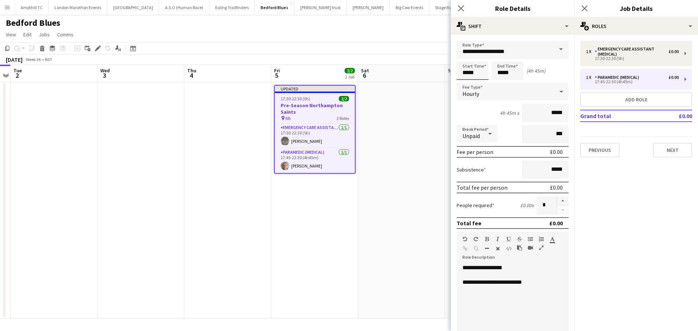
click at [484, 76] on input "*****" at bounding box center [472, 71] width 32 height 18
type input "*****"
click at [483, 82] on div at bounding box center [479, 83] width 15 height 7
click at [582, 6] on icon at bounding box center [584, 8] width 7 height 7
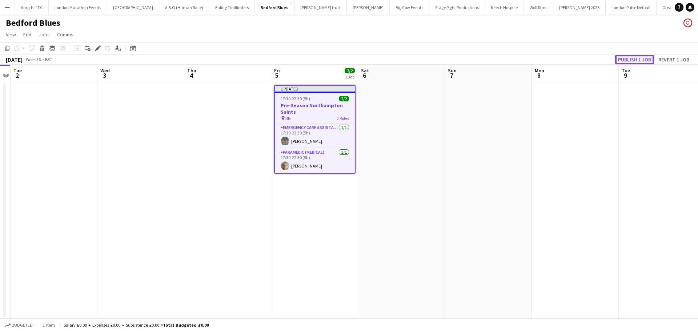
click at [625, 59] on button "Publish 1 job" at bounding box center [634, 59] width 39 height 9
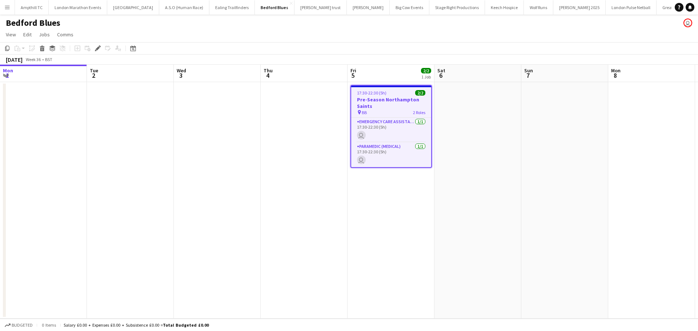
scroll to position [0, 250]
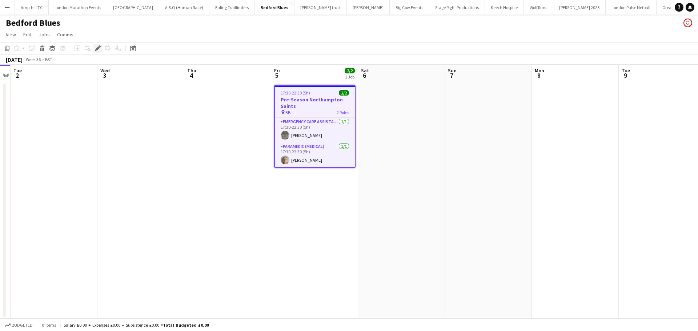
click at [94, 51] on div "Edit" at bounding box center [97, 48] width 9 height 9
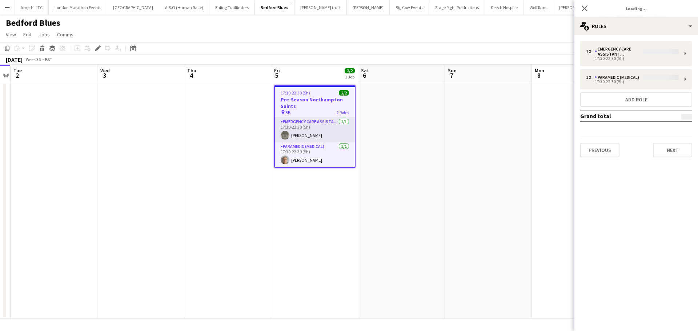
type input "**********"
click at [658, 158] on div "1 x Emergency Care Assistant (Medical) £0.00 17:30-22:30 (5h) 1 x Paramedic (Me…" at bounding box center [636, 99] width 124 height 128
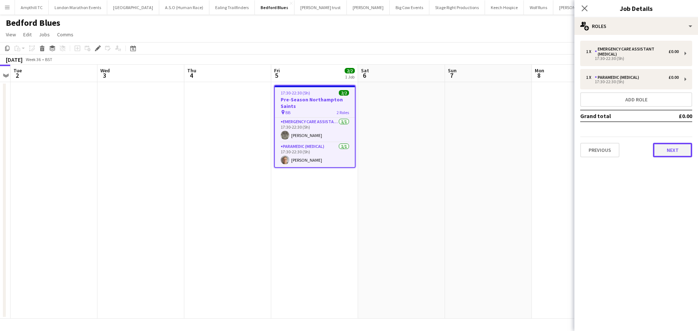
click at [660, 154] on button "Next" at bounding box center [672, 150] width 39 height 15
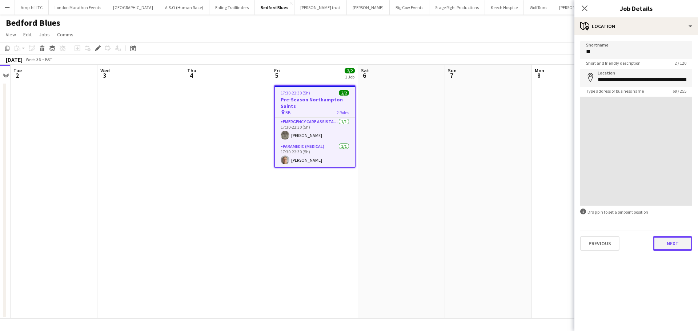
click at [670, 246] on button "Next" at bounding box center [672, 243] width 39 height 15
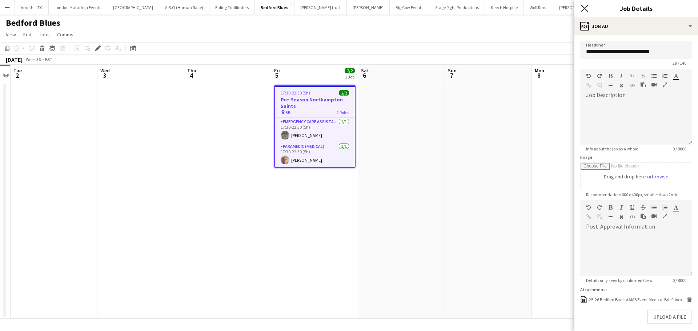
click at [582, 8] on icon "Close pop-in" at bounding box center [584, 8] width 7 height 7
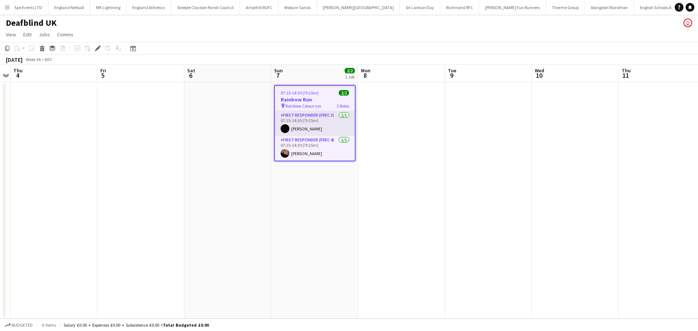
scroll to position [0, 685]
drag, startPoint x: 94, startPoint y: 48, endPoint x: 130, endPoint y: 59, distance: 37.2
click at [94, 48] on div "Edit" at bounding box center [97, 48] width 9 height 9
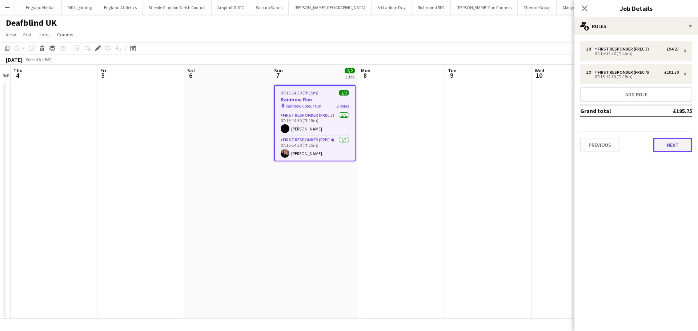
click at [677, 151] on button "Next" at bounding box center [672, 145] width 39 height 15
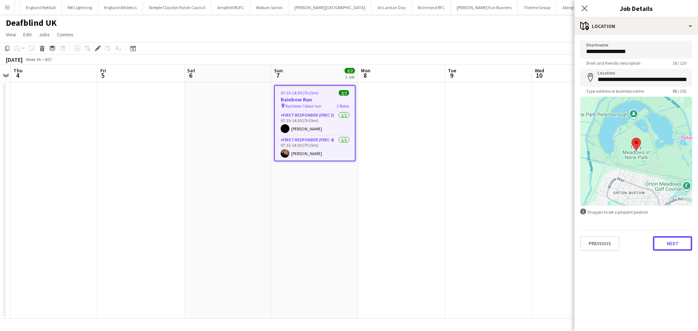
drag, startPoint x: 683, startPoint y: 245, endPoint x: 662, endPoint y: 249, distance: 20.7
click at [682, 245] on button "Next" at bounding box center [672, 243] width 39 height 15
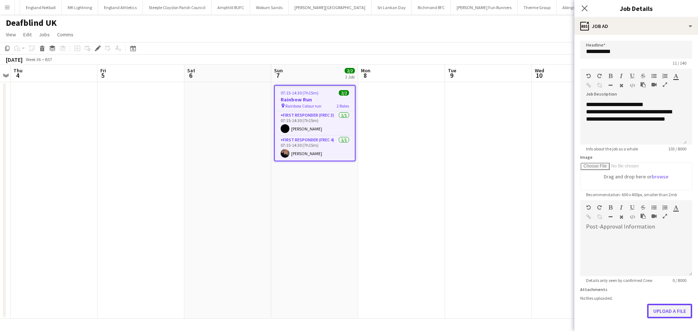
click at [658, 304] on button "Upload a file" at bounding box center [669, 311] width 45 height 15
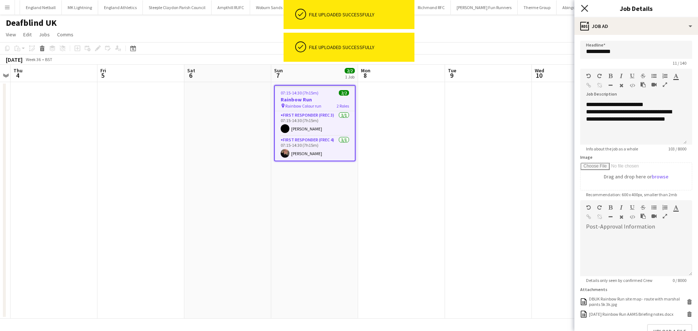
click at [581, 9] on icon "Close pop-in" at bounding box center [584, 8] width 7 height 7
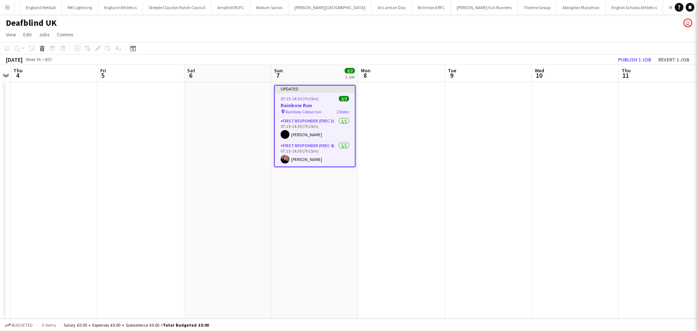
drag, startPoint x: 572, startPoint y: 105, endPoint x: 581, endPoint y: 89, distance: 17.8
click at [572, 105] on app-date-cell at bounding box center [575, 200] width 87 height 237
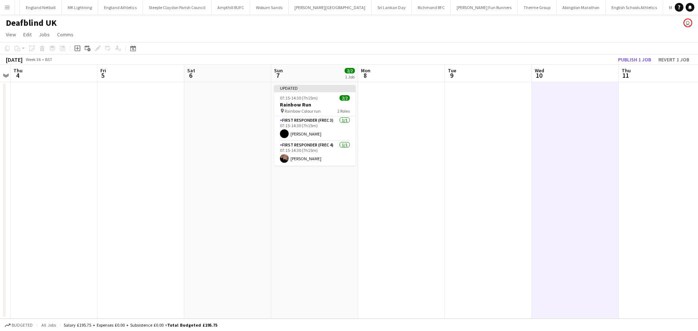
scroll to position [0, 250]
click at [624, 59] on button "Publish 1 job" at bounding box center [634, 59] width 39 height 9
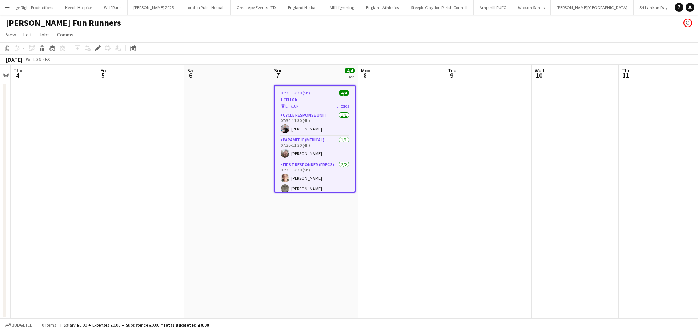
scroll to position [0, 432]
drag, startPoint x: 96, startPoint y: 51, endPoint x: 136, endPoint y: 67, distance: 43.7
click at [96, 50] on icon "Edit" at bounding box center [98, 48] width 6 height 6
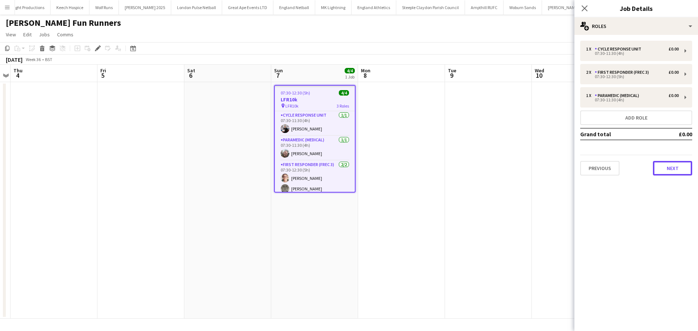
click at [668, 168] on button "Next" at bounding box center [672, 168] width 39 height 15
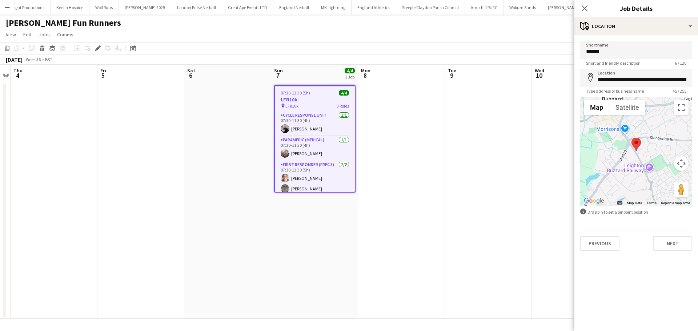
click at [666, 233] on div "Previous Next" at bounding box center [636, 240] width 112 height 21
click at [666, 243] on button "Next" at bounding box center [672, 243] width 39 height 15
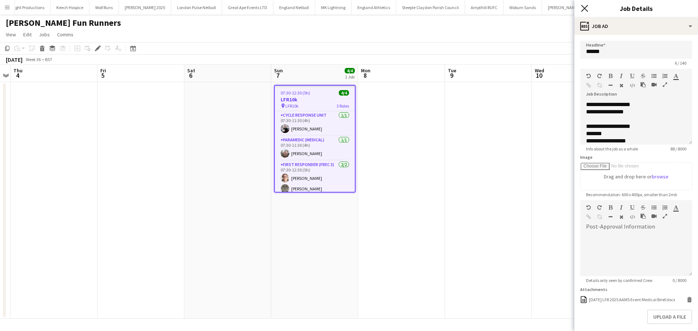
click at [584, 8] on icon "Close pop-in" at bounding box center [584, 8] width 7 height 7
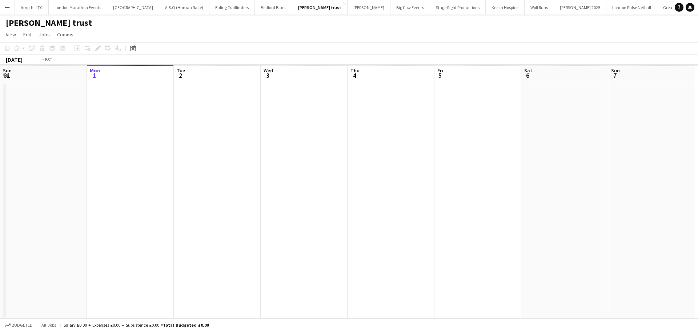
scroll to position [0, 250]
